Goal: Task Accomplishment & Management: Use online tool/utility

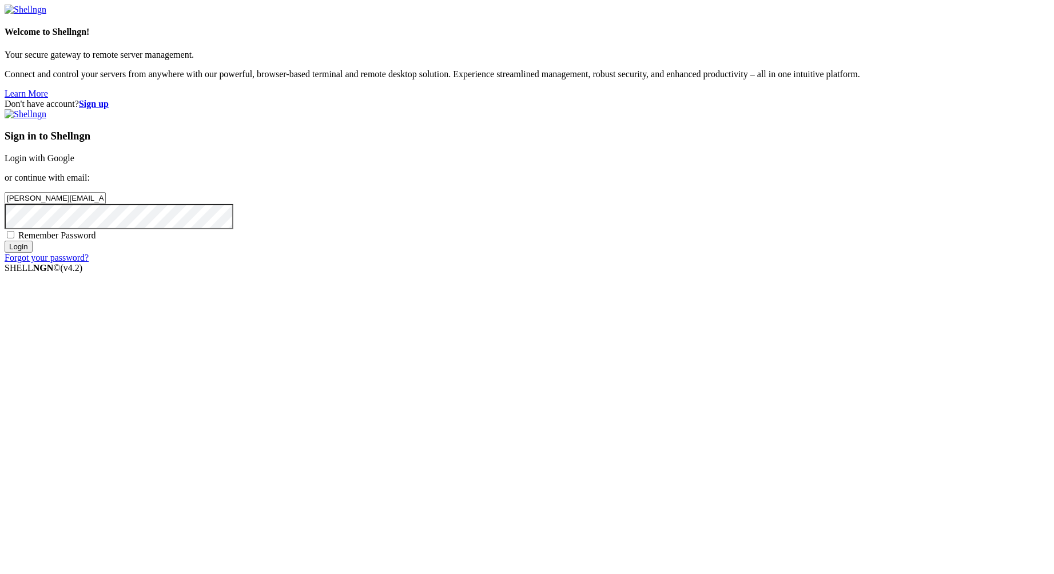
click at [33, 253] on input "Login" at bounding box center [19, 247] width 28 height 12
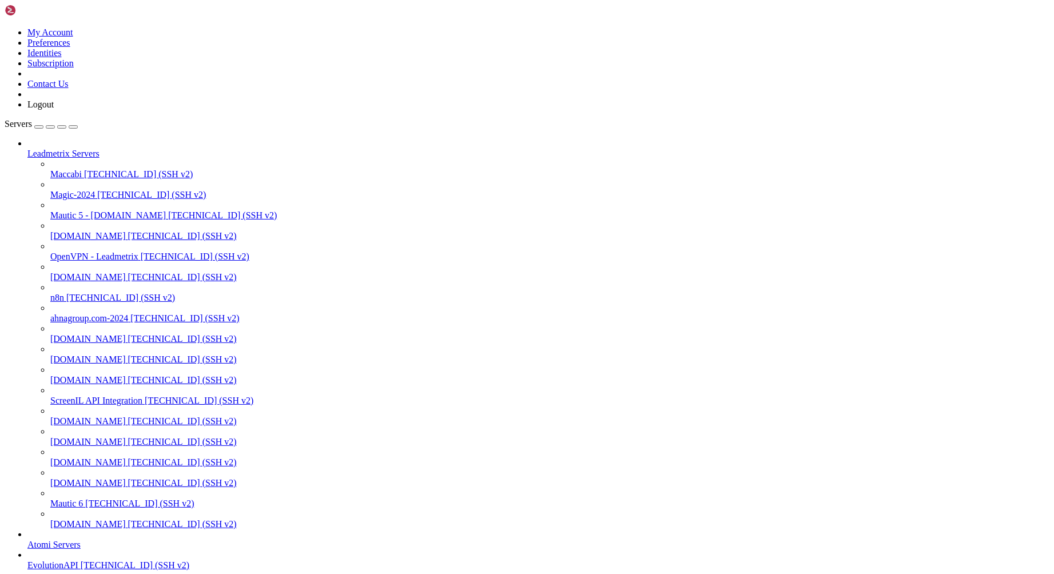
scroll to position [126, 0]
drag, startPoint x: 176, startPoint y: 42, endPoint x: 326, endPoint y: 48, distance: 150.0
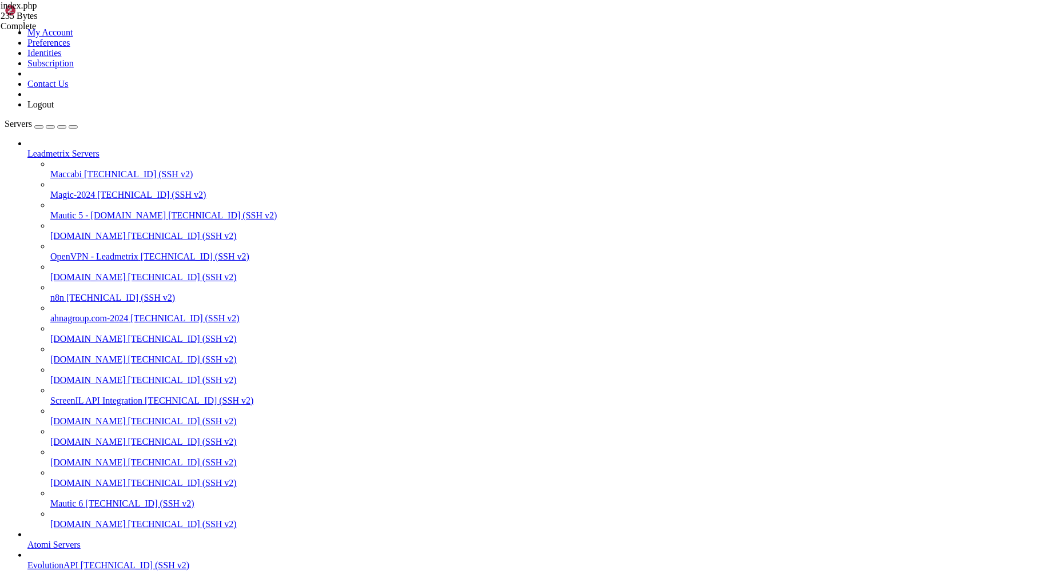
type input "/var/www/html/library"
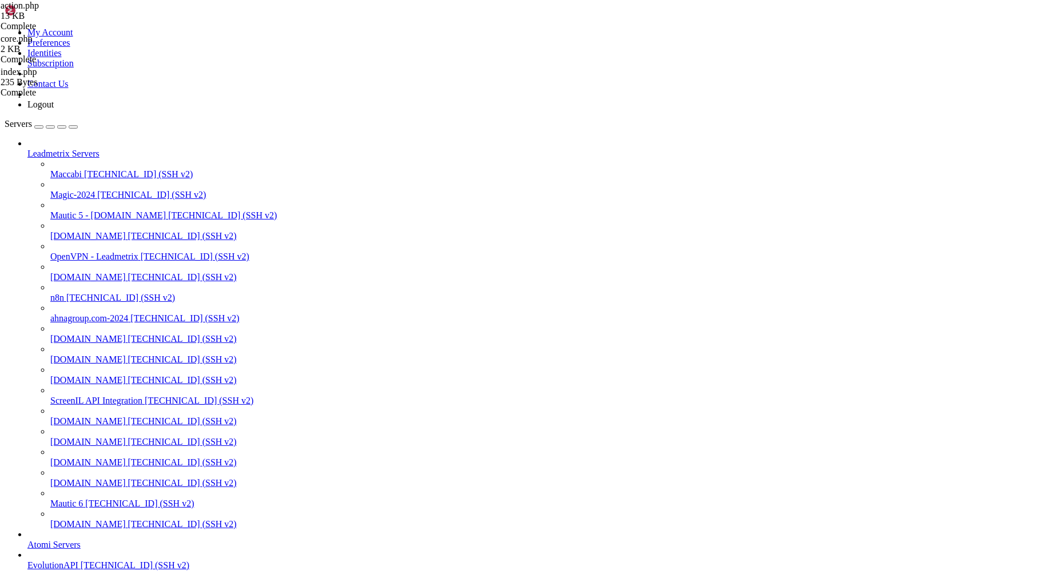
type textarea "}"
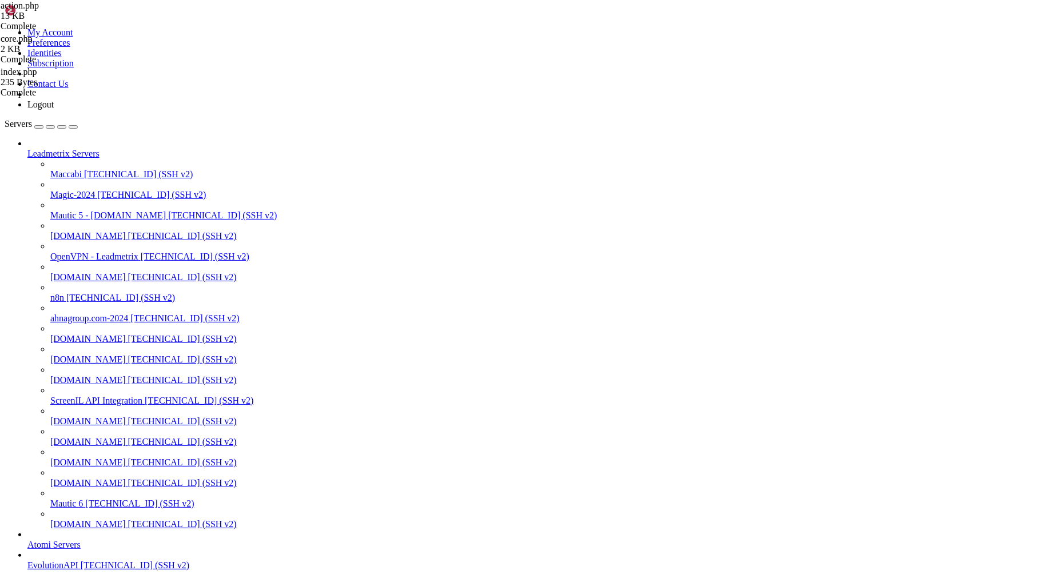
type input "/var/www/html"
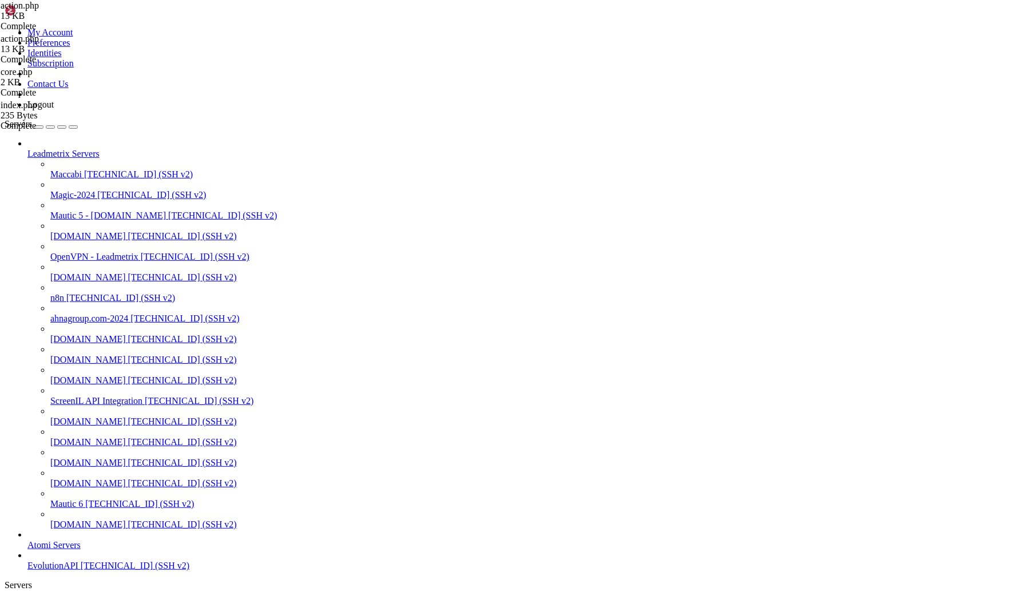
scroll to position [113, 0]
drag, startPoint x: 357, startPoint y: 314, endPoint x: 565, endPoint y: 312, distance: 207.7
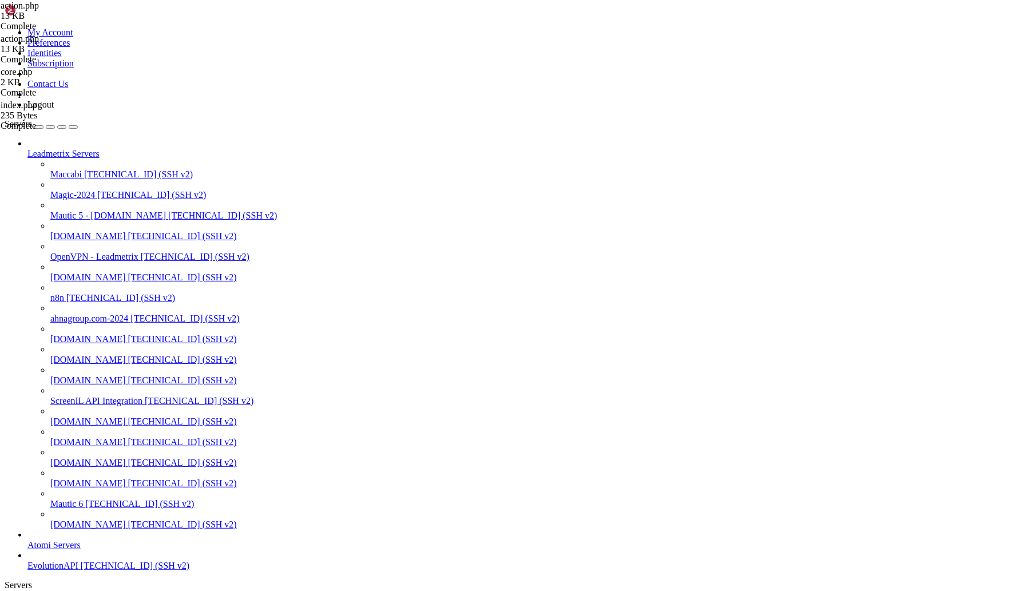
drag, startPoint x: 225, startPoint y: 304, endPoint x: 371, endPoint y: 437, distance: 197.2
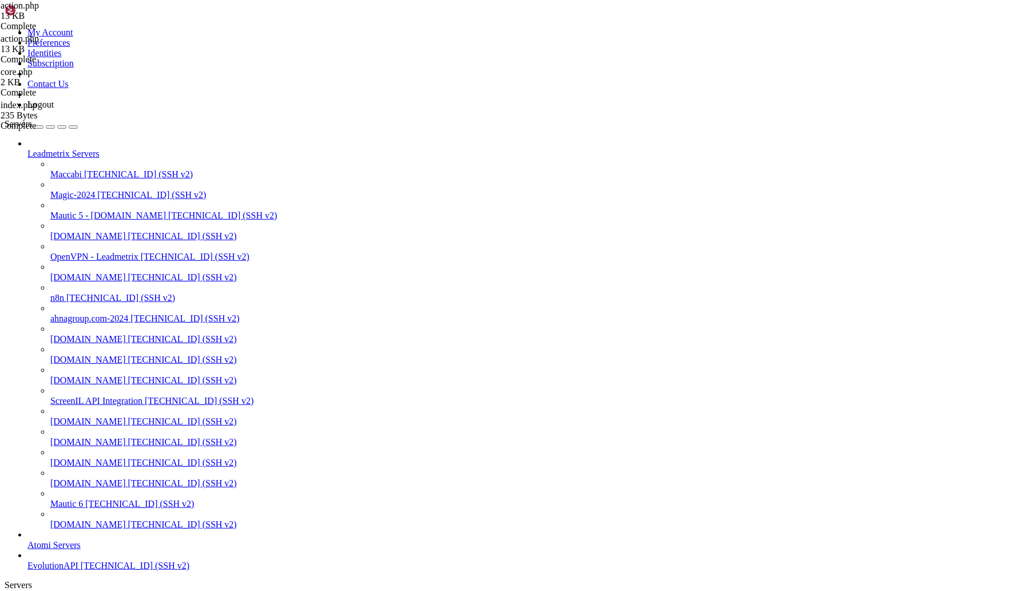
type textarea "case 'subscription_schedule.canceled':"
drag, startPoint x: 211, startPoint y: 39, endPoint x: 358, endPoint y: 51, distance: 148.0
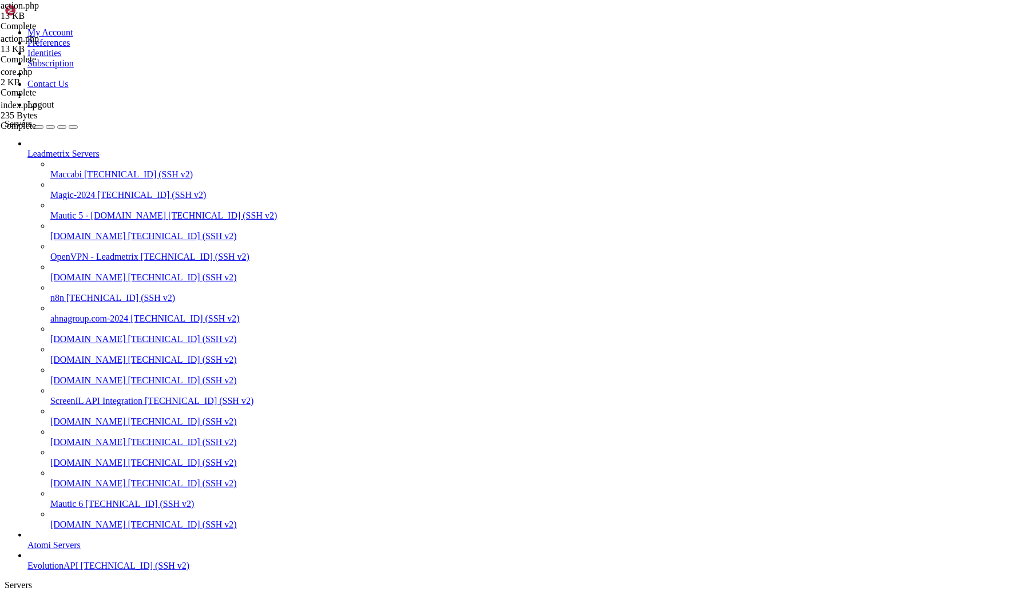
drag, startPoint x: 281, startPoint y: 39, endPoint x: 210, endPoint y: 43, distance: 71.6
drag, startPoint x: 216, startPoint y: 38, endPoint x: 301, endPoint y: 47, distance: 85.7
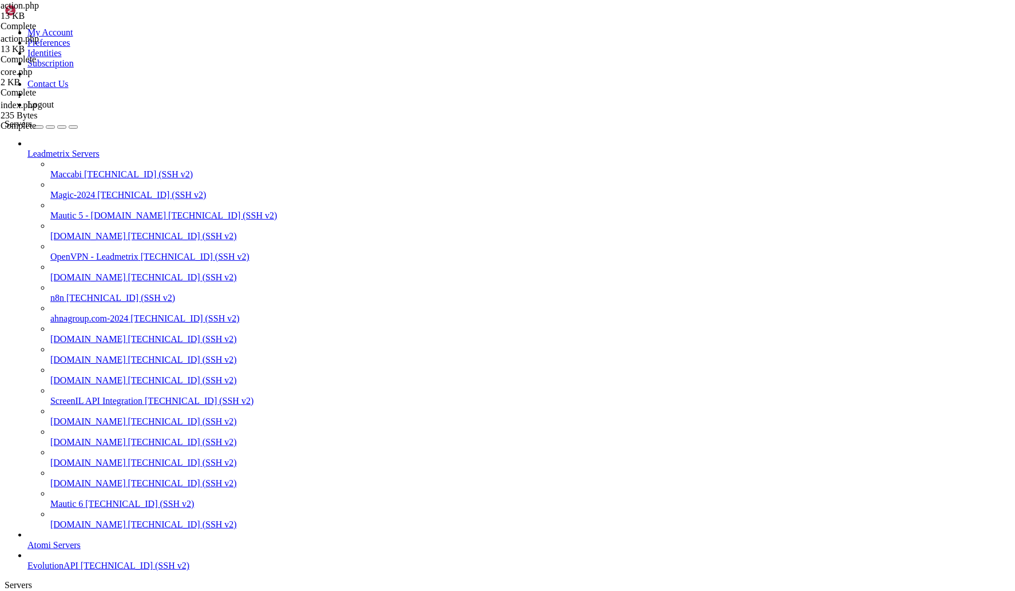
drag, startPoint x: 194, startPoint y: 41, endPoint x: 278, endPoint y: 41, distance: 84.1
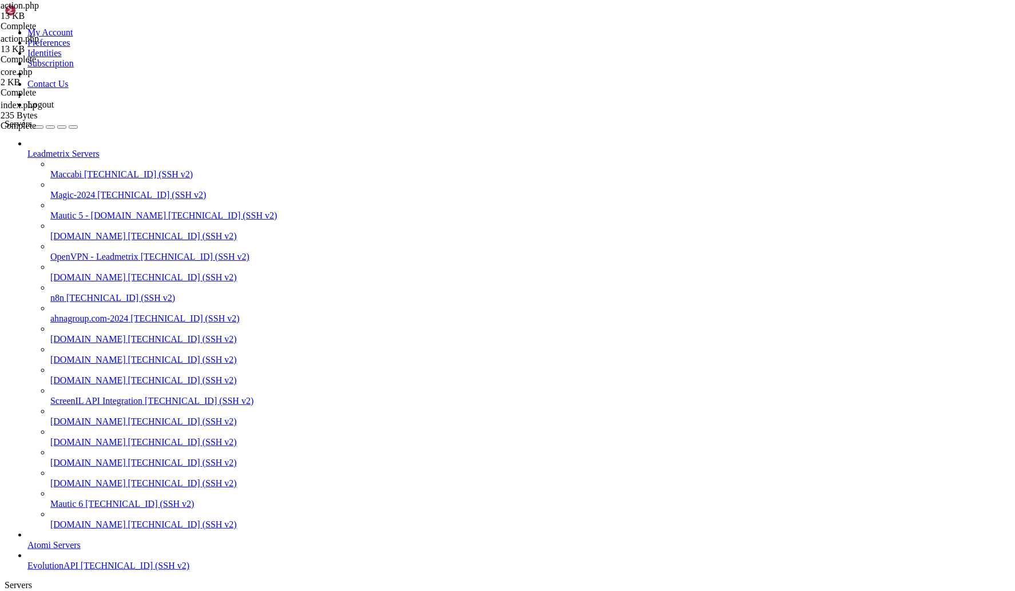
type input "/var/www"
click at [1, 143] on icon at bounding box center [1, 138] width 0 height 10
click at [114, 174] on div "build.php 0%" at bounding box center [58, 164] width 114 height 21
